Goal: Find specific page/section: Find specific page/section

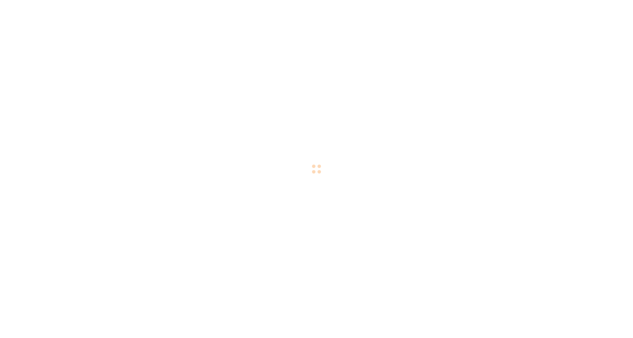
click at [61, 296] on div at bounding box center [316, 169] width 633 height 338
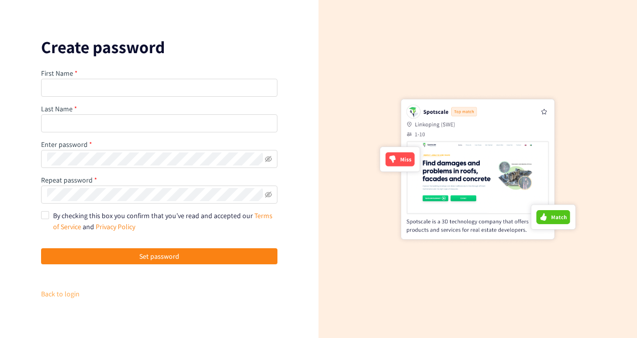
click at [58, 290] on link "Back to login" at bounding box center [60, 293] width 39 height 9
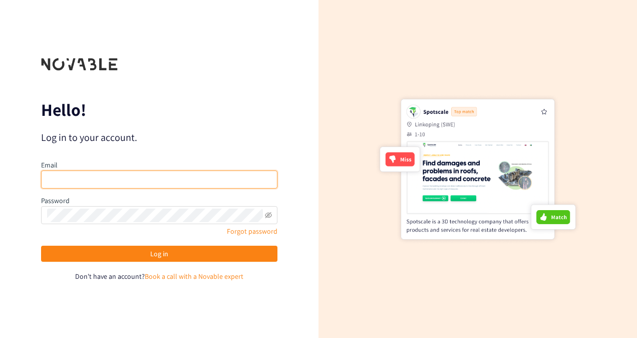
type input "[PERSON_NAME][EMAIL_ADDRESS][PERSON_NAME][DOMAIN_NAME]"
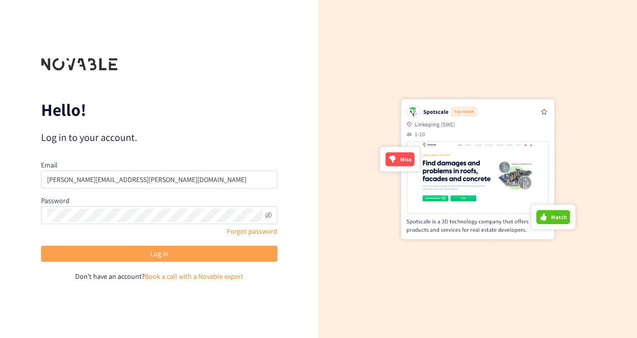
click at [158, 256] on span "Log in" at bounding box center [159, 253] width 18 height 11
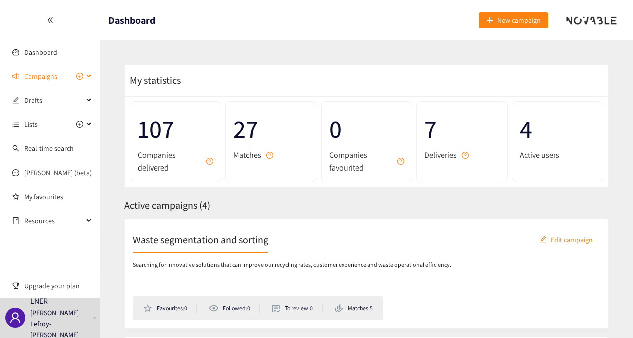
click at [41, 78] on span "Campaigns" at bounding box center [40, 76] width 33 height 20
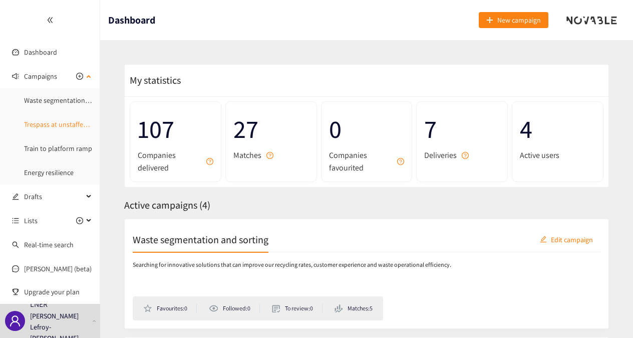
click at [39, 124] on link "Trespass at unstaffed stations" at bounding box center [68, 124] width 89 height 9
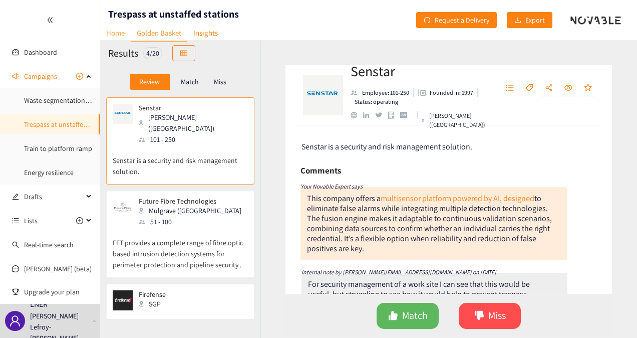
click at [119, 37] on link "Home" at bounding box center [115, 33] width 31 height 16
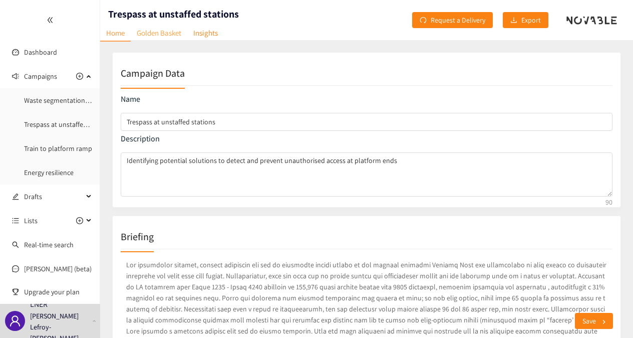
click at [164, 36] on link "Golden Basket" at bounding box center [159, 33] width 57 height 16
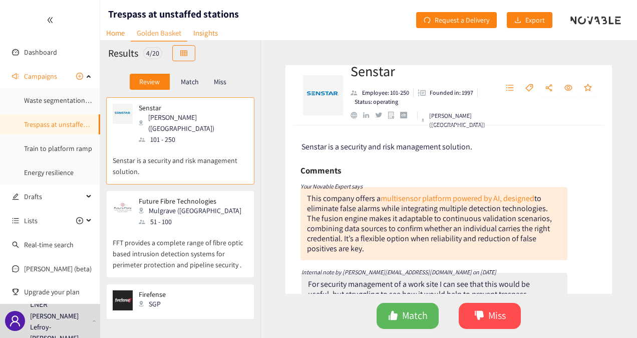
click at [192, 85] on p "Match" at bounding box center [190, 82] width 18 height 8
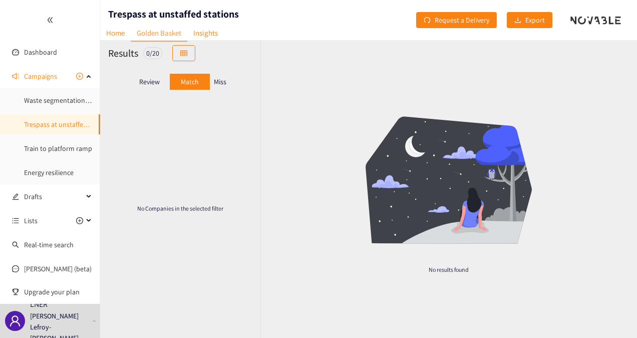
click at [218, 82] on p "Miss" at bounding box center [220, 82] width 13 height 8
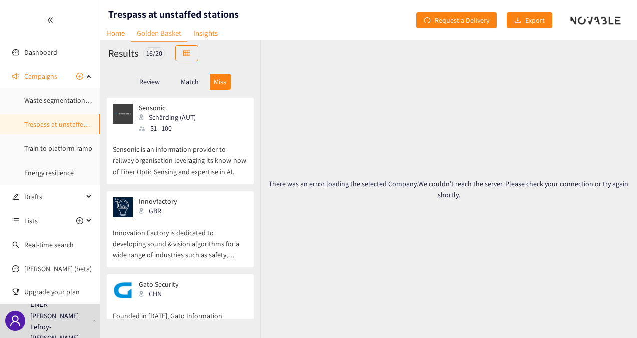
click at [196, 81] on p "Match" at bounding box center [190, 82] width 18 height 8
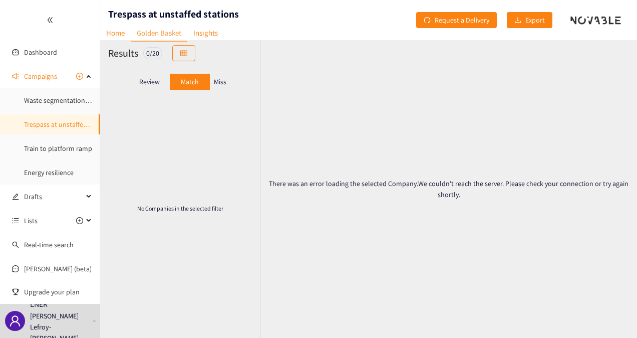
click at [151, 84] on p "Review" at bounding box center [149, 82] width 21 height 8
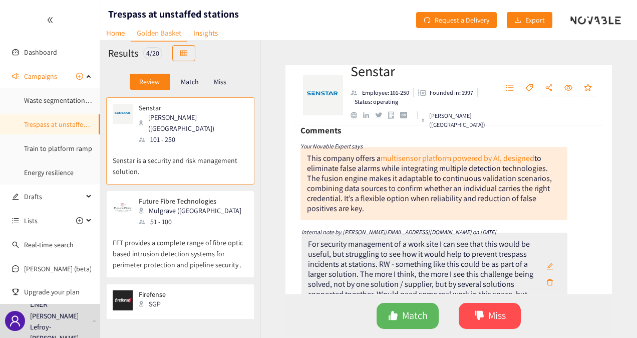
scroll to position [33, 0]
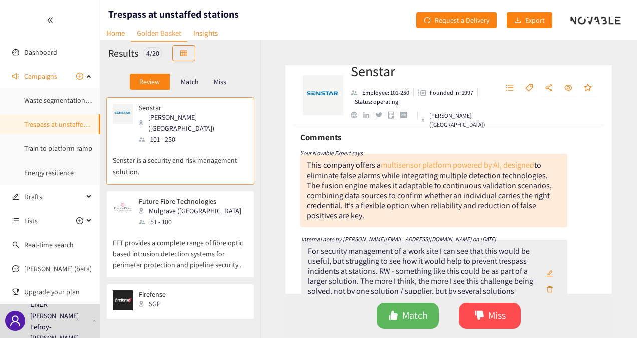
click at [509, 168] on link "multisensor platform powered by AI, designed" at bounding box center [458, 165] width 154 height 11
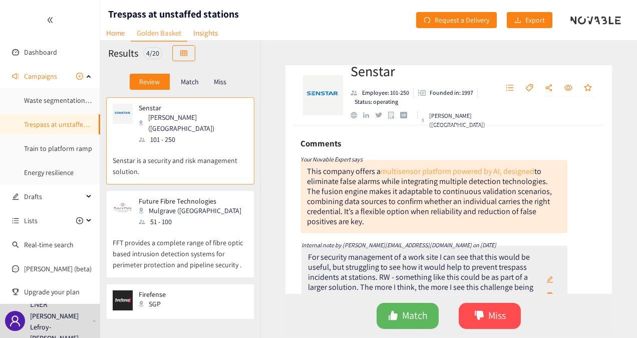
scroll to position [0, 0]
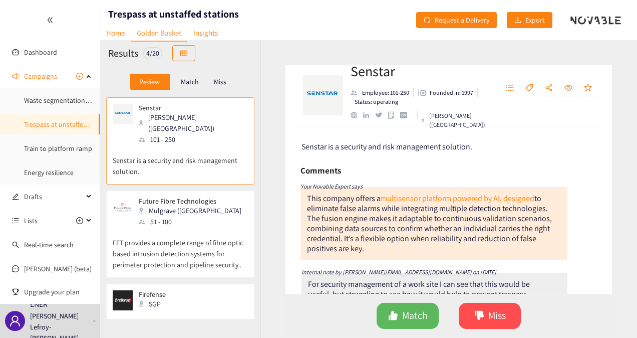
click at [216, 209] on div "Future Fibre Technologies Mulgrave (AUS) 51 - 100" at bounding box center [180, 212] width 135 height 30
